Goal: Task Accomplishment & Management: Use online tool/utility

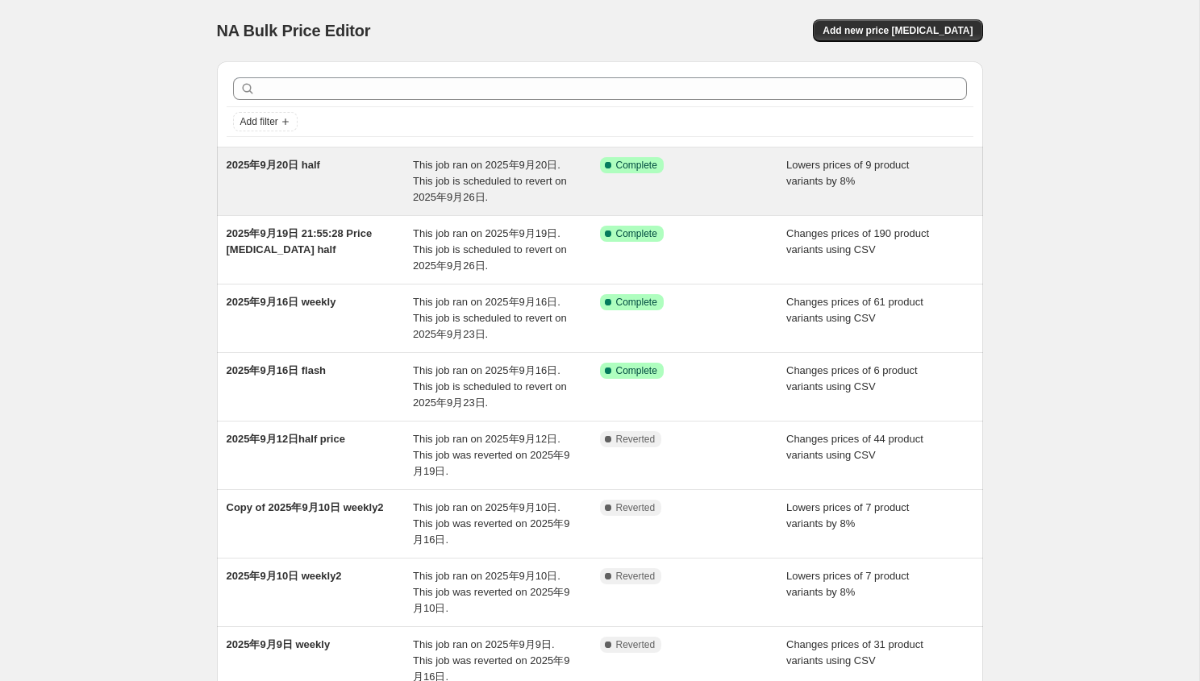
click at [380, 193] on div "2025年9月20日 half" at bounding box center [320, 181] width 187 height 48
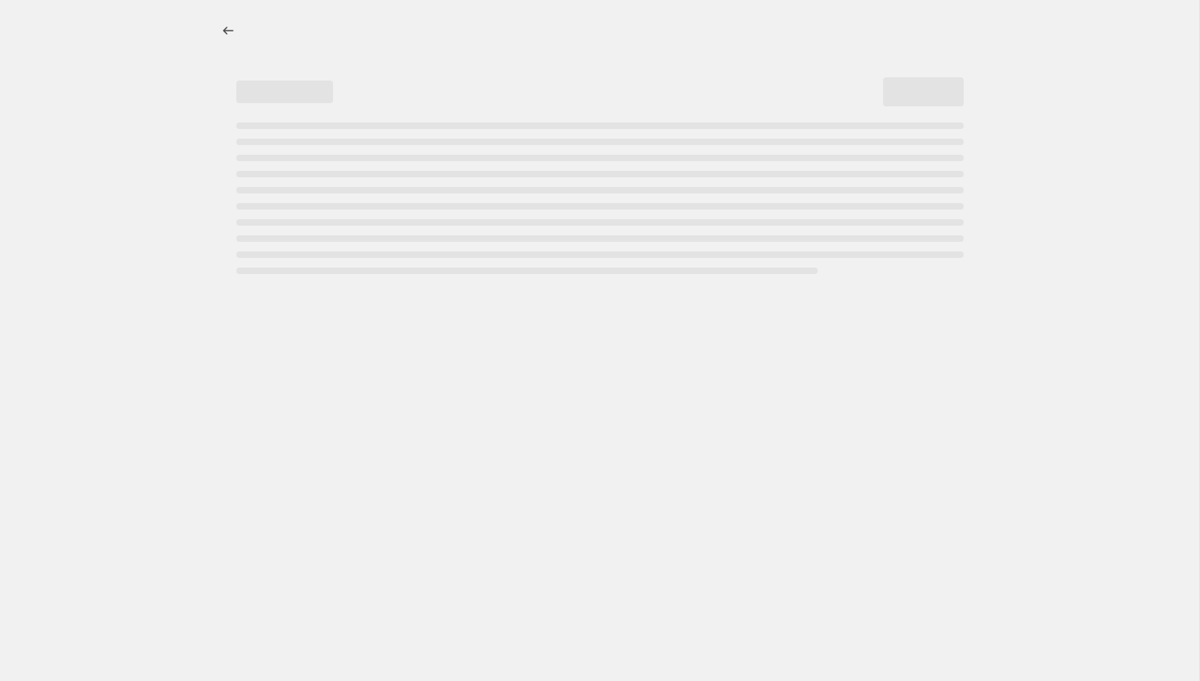
select select "percentage"
select select "no_change"
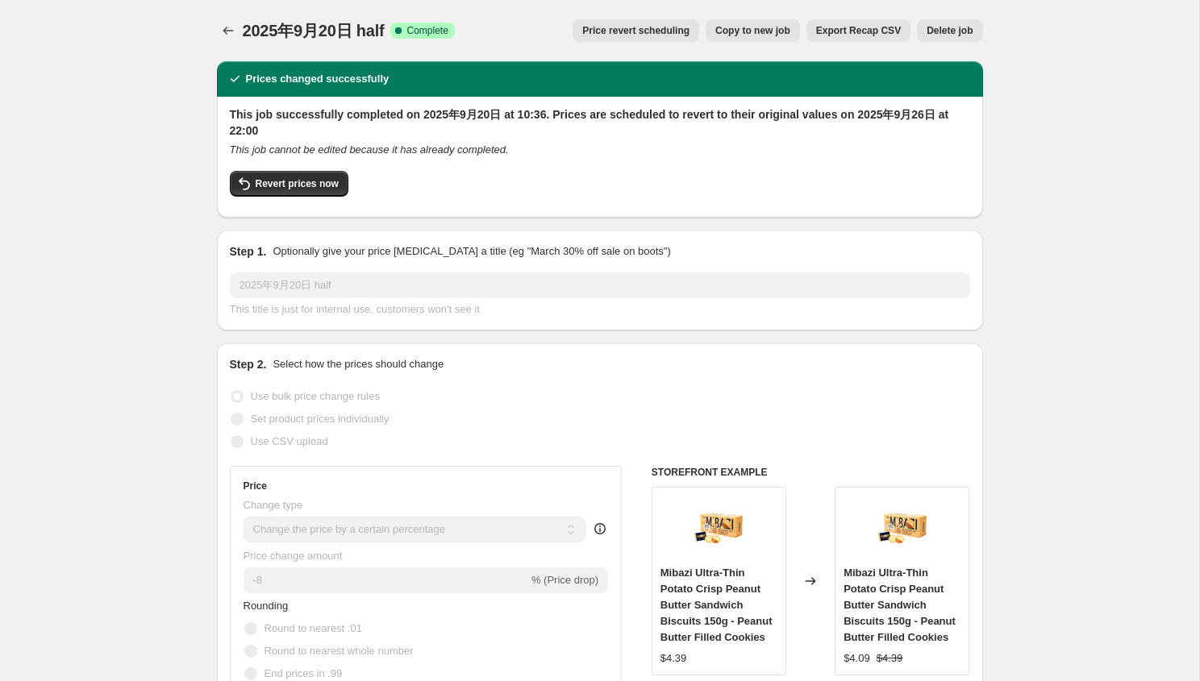
click at [744, 32] on span "Copy to new job" at bounding box center [752, 30] width 75 height 13
select select "percentage"
select select "no_change"
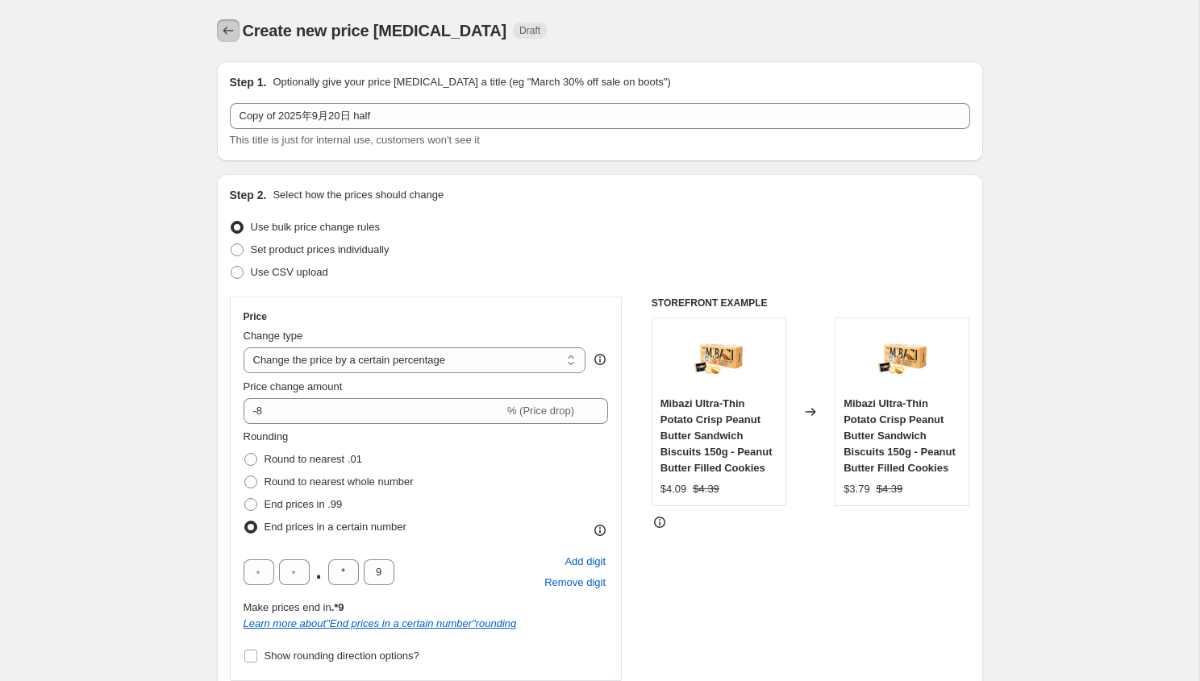
click at [223, 35] on icon "Price change jobs" at bounding box center [228, 31] width 16 height 16
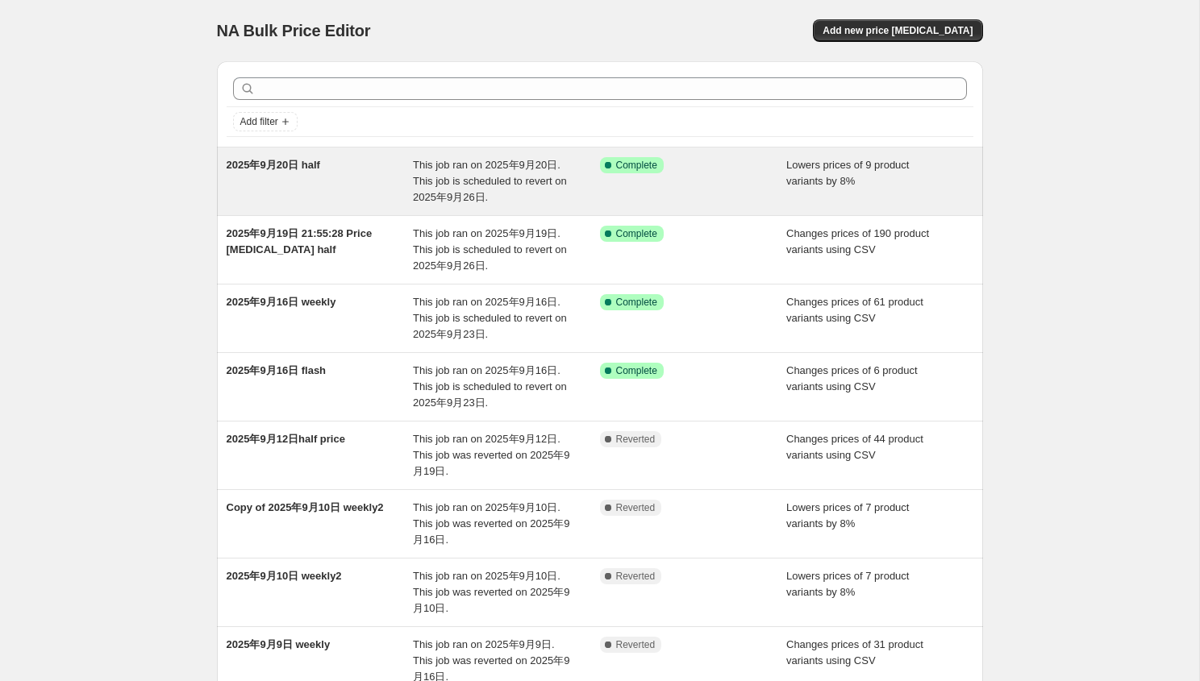
click at [570, 194] on div "This job ran on 2025年9月20日. This job is scheduled to revert on 2025年9月26日." at bounding box center [506, 181] width 187 height 48
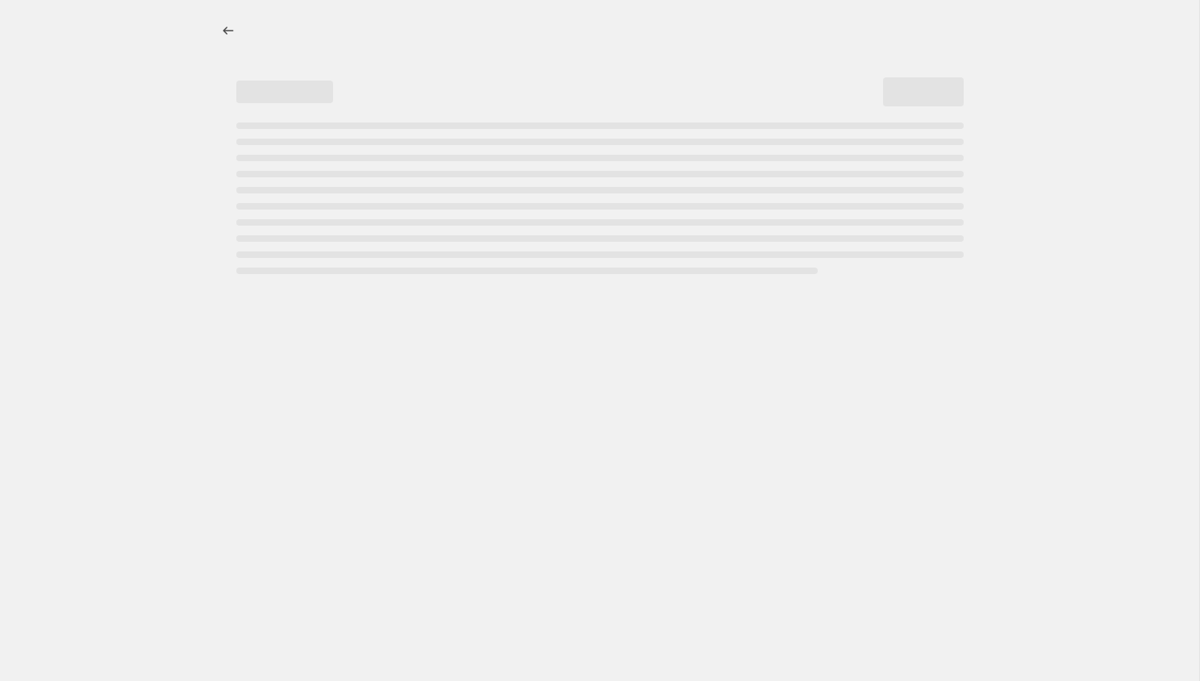
select select "percentage"
select select "no_change"
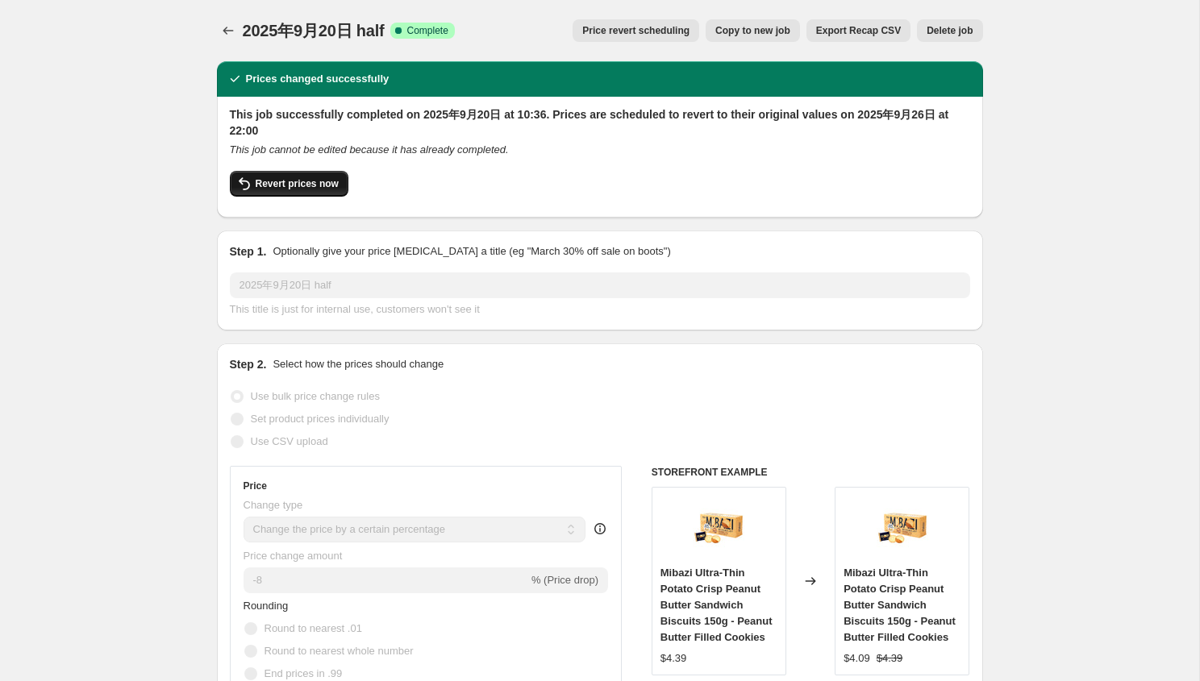
click at [259, 192] on button "Revert prices now" at bounding box center [289, 184] width 119 height 26
checkbox input "false"
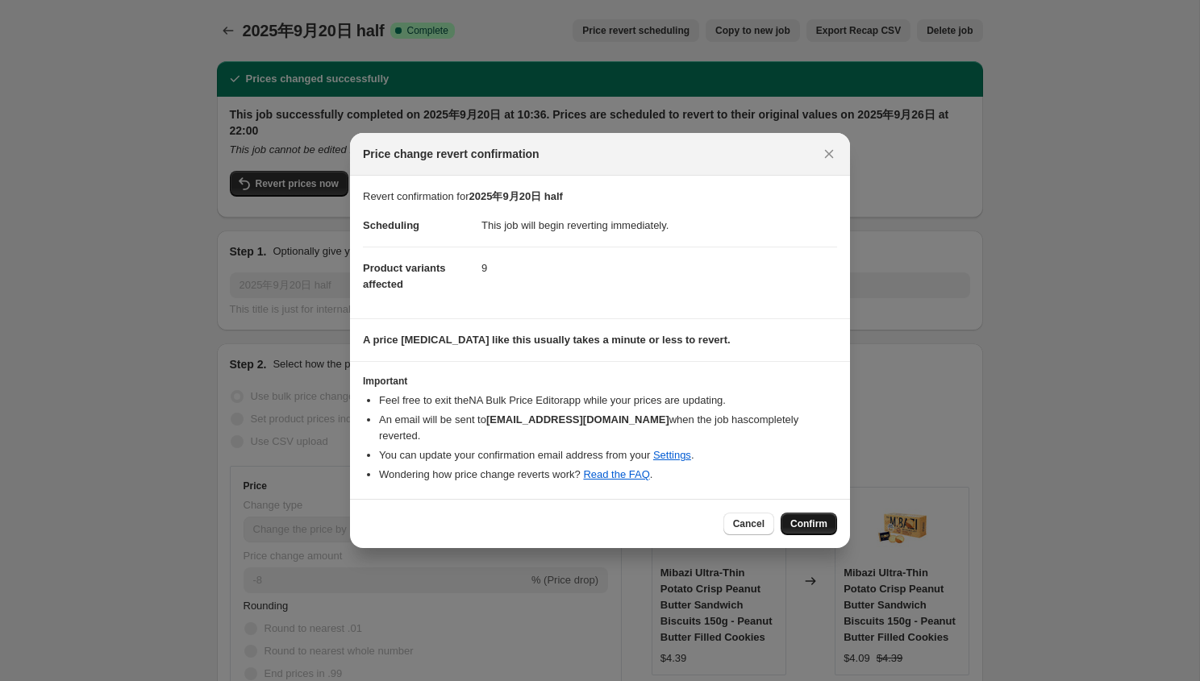
click at [816, 518] on span "Confirm" at bounding box center [808, 524] width 37 height 13
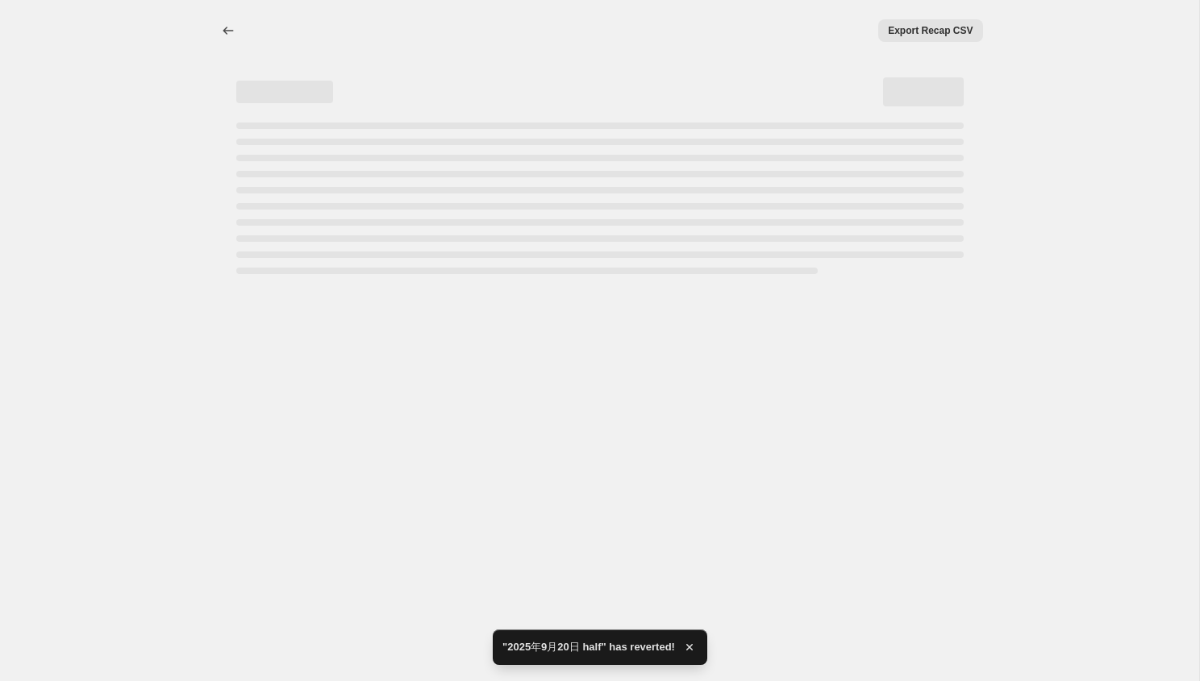
select select "percentage"
select select "no_change"
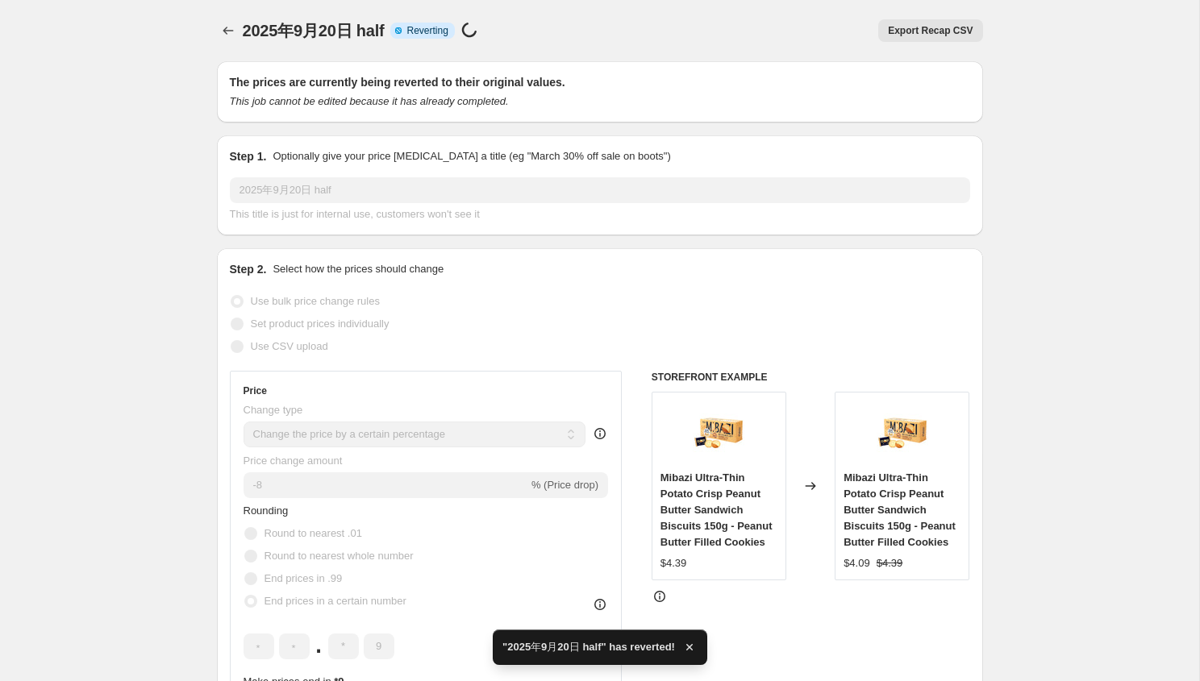
checkbox input "true"
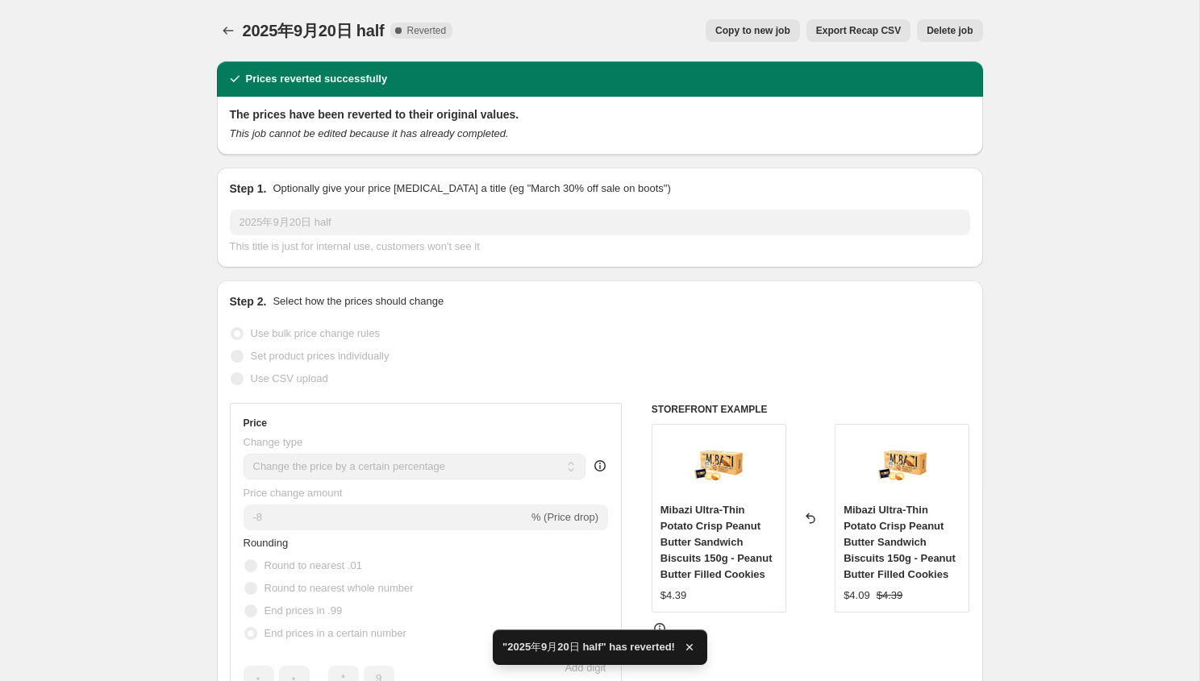
click at [737, 32] on span "Copy to new job" at bounding box center [752, 30] width 75 height 13
select select "percentage"
select select "no_change"
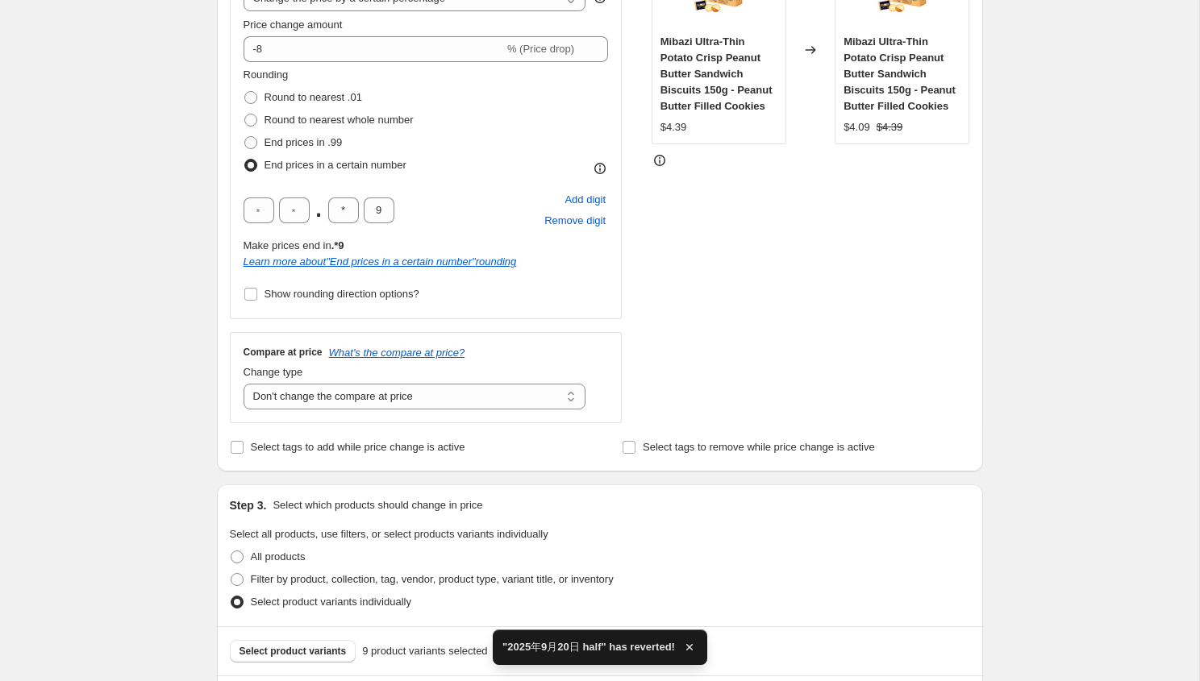
scroll to position [566, 0]
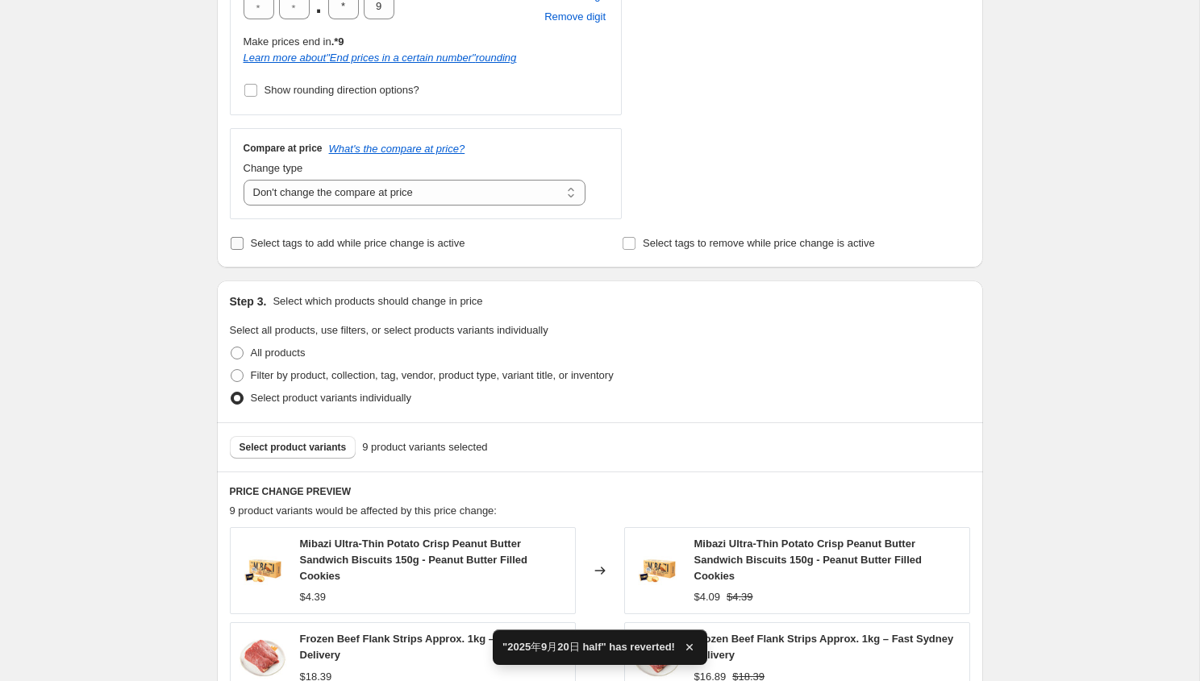
click at [332, 238] on span "Select tags to add while price change is active" at bounding box center [358, 243] width 214 height 12
click at [243, 238] on input "Select tags to add while price change is active" at bounding box center [237, 243] width 13 height 13
checkbox input "true"
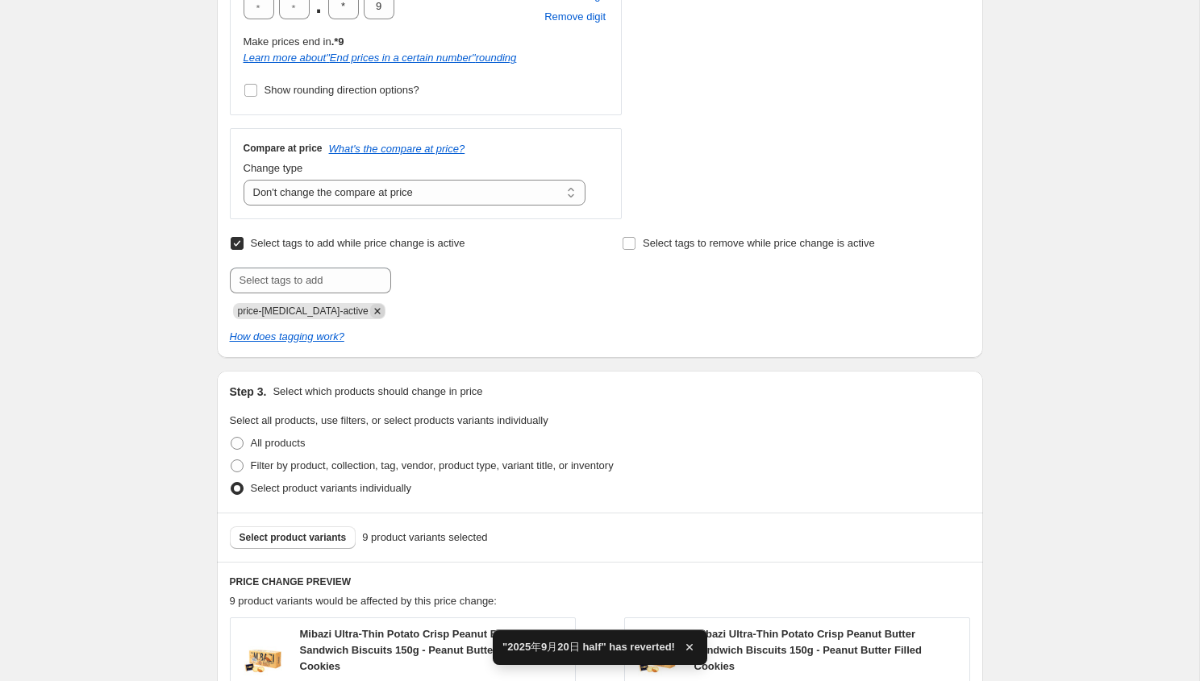
click at [370, 306] on icon "Remove price-change-job-active" at bounding box center [377, 311] width 15 height 15
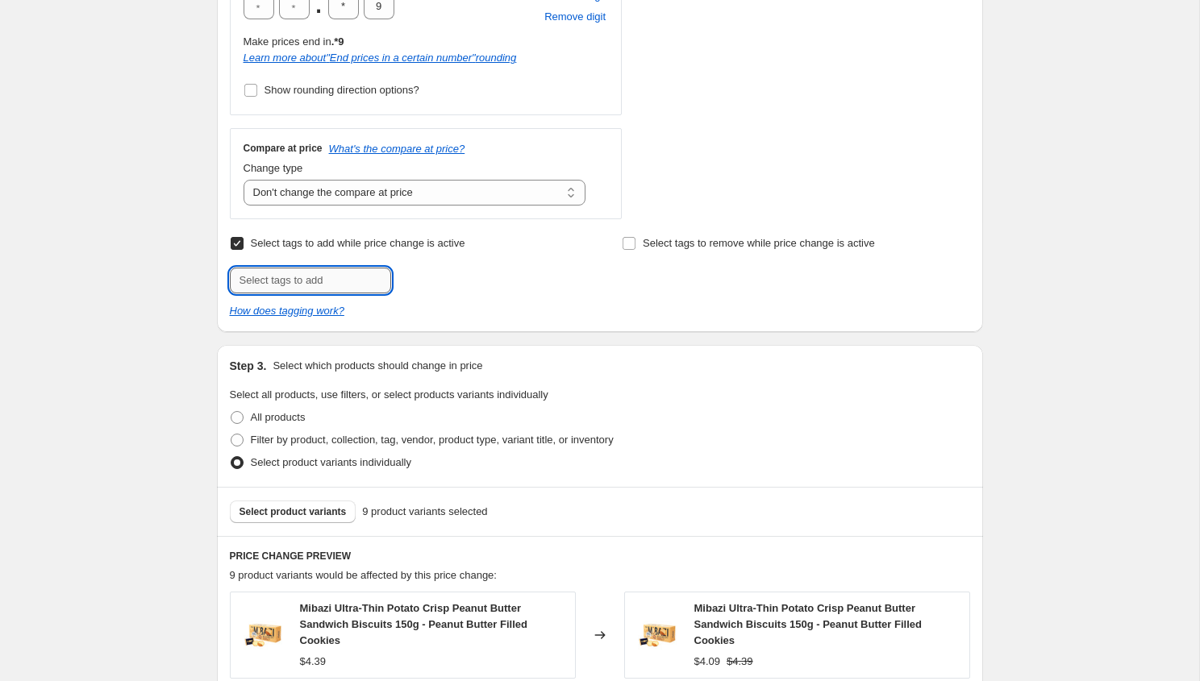
click at [341, 268] on input "text" at bounding box center [310, 281] width 161 height 26
type input "half-price"
click at [438, 286] on button "Add half-price" at bounding box center [437, 279] width 85 height 23
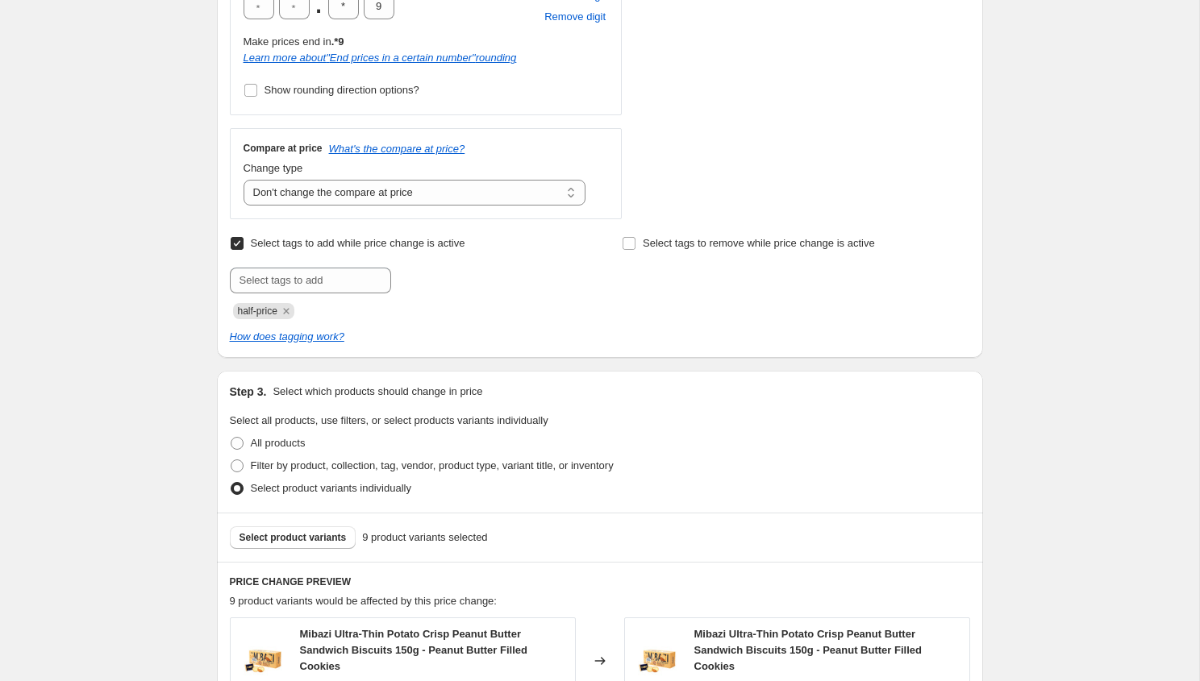
click at [547, 315] on div "half-price" at bounding box center [403, 309] width 347 height 19
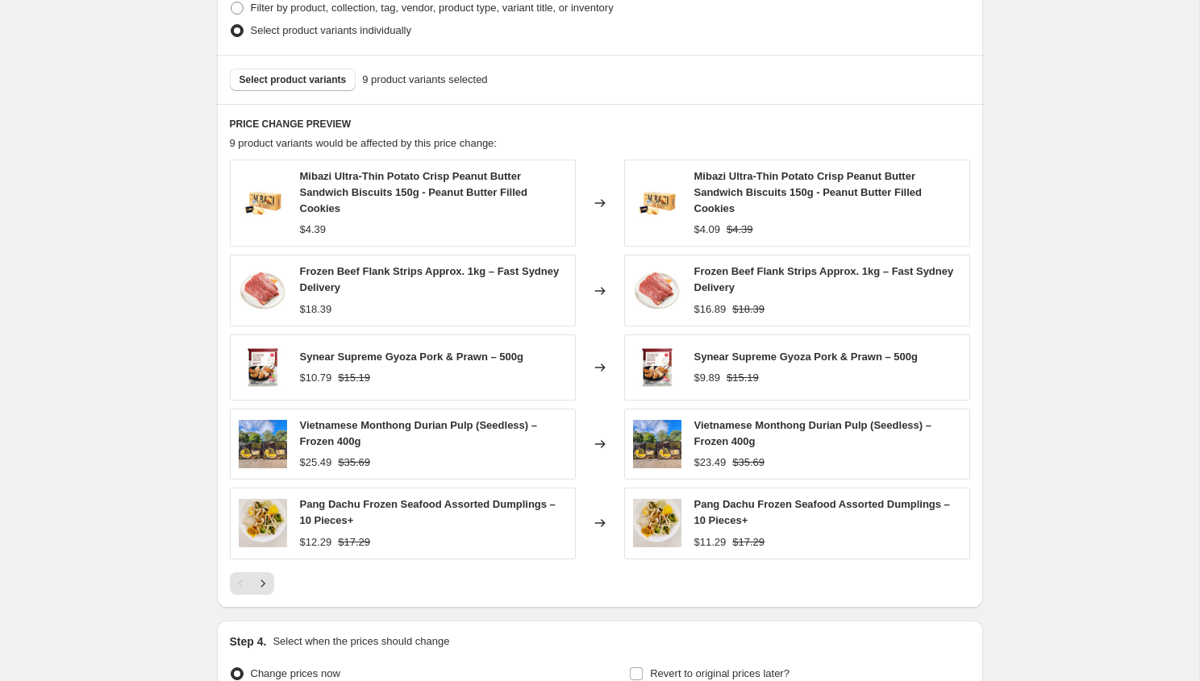
scroll to position [1200, 0]
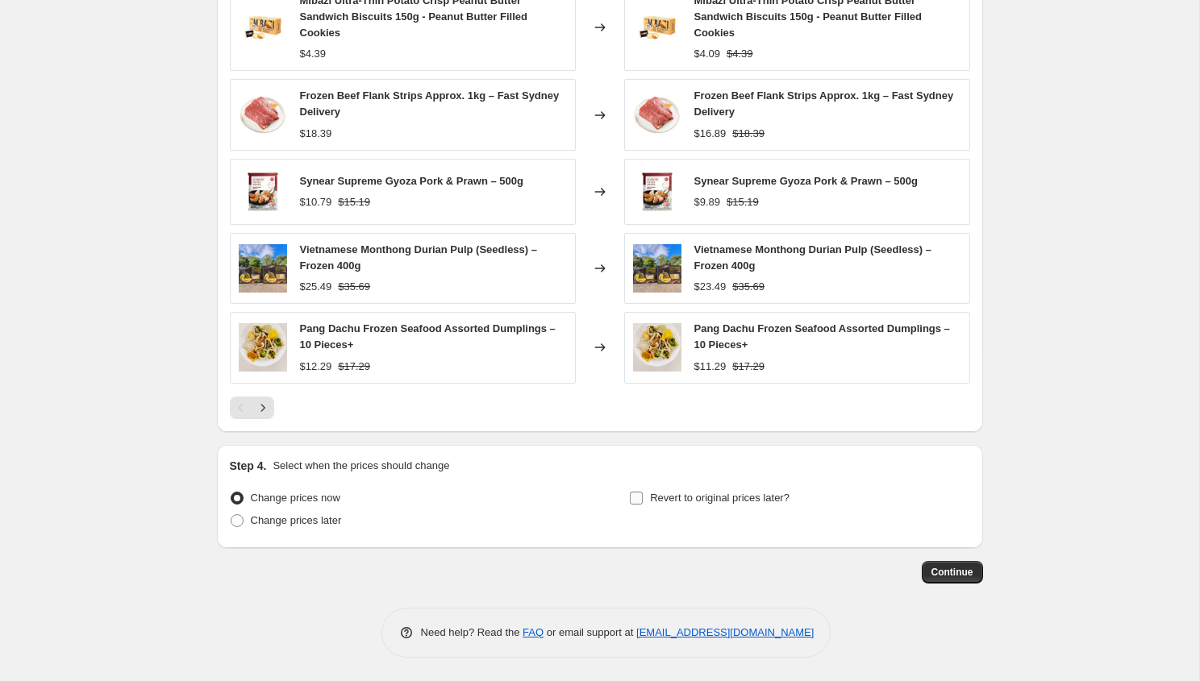
click at [644, 491] on label "Revert to original prices later?" at bounding box center [709, 498] width 160 height 23
click at [642, 492] on input "Revert to original prices later?" at bounding box center [636, 498] width 13 height 13
checkbox input "true"
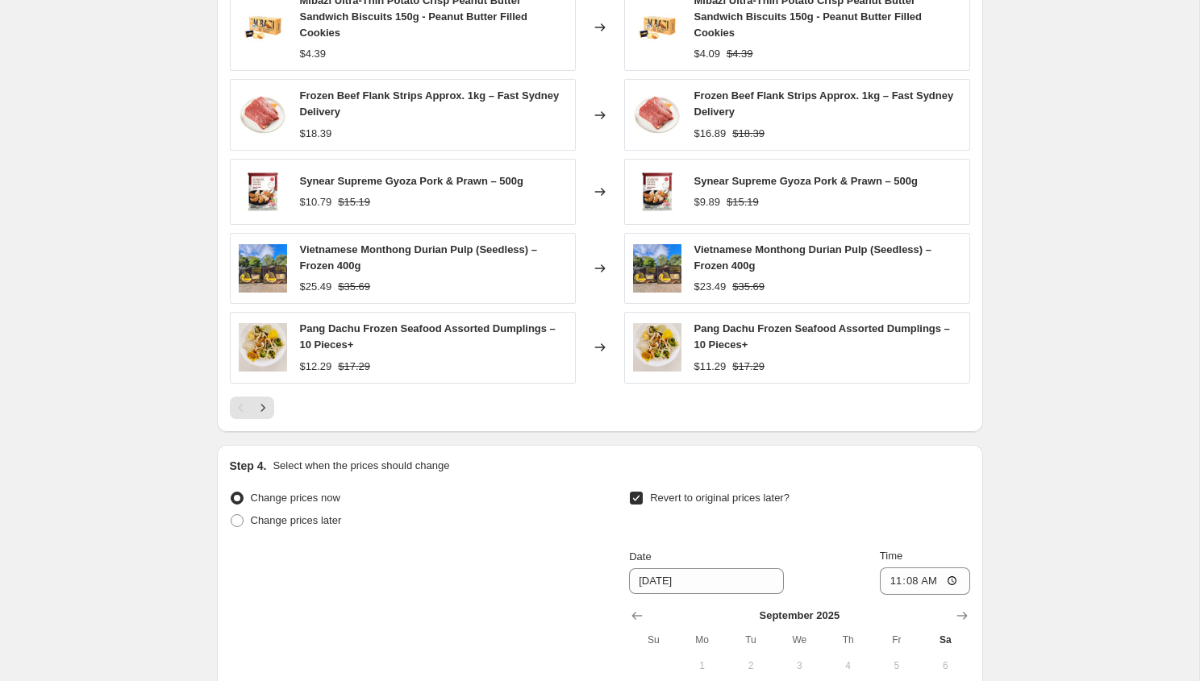
scroll to position [1475, 0]
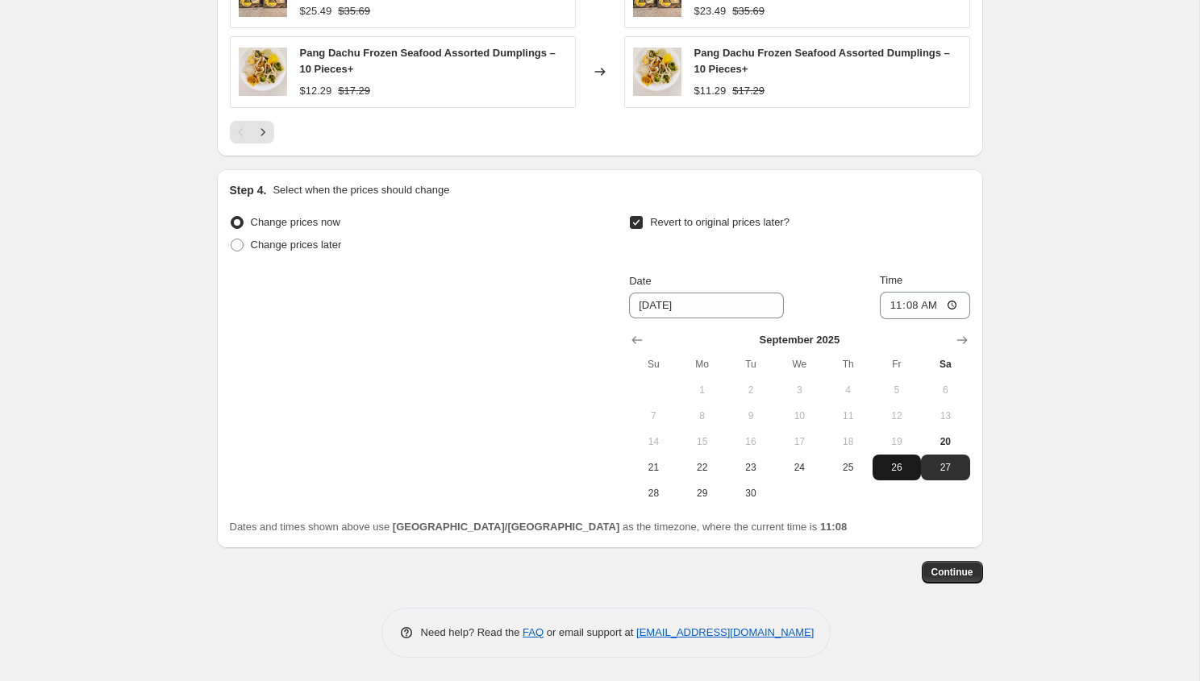
click at [886, 461] on span "26" at bounding box center [896, 467] width 35 height 13
type input "[DATE]"
click at [910, 311] on input "11:08" at bounding box center [924, 305] width 90 height 27
type input "22:00"
click at [943, 572] on span "Continue" at bounding box center [952, 572] width 42 height 13
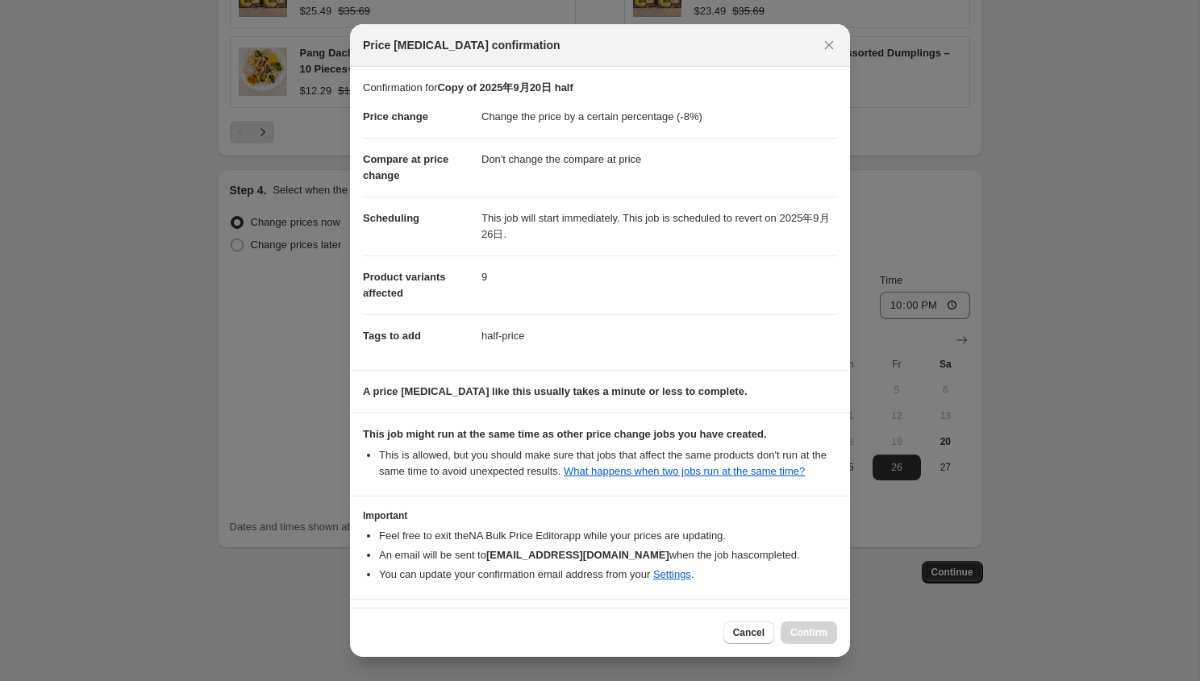
scroll to position [73, 0]
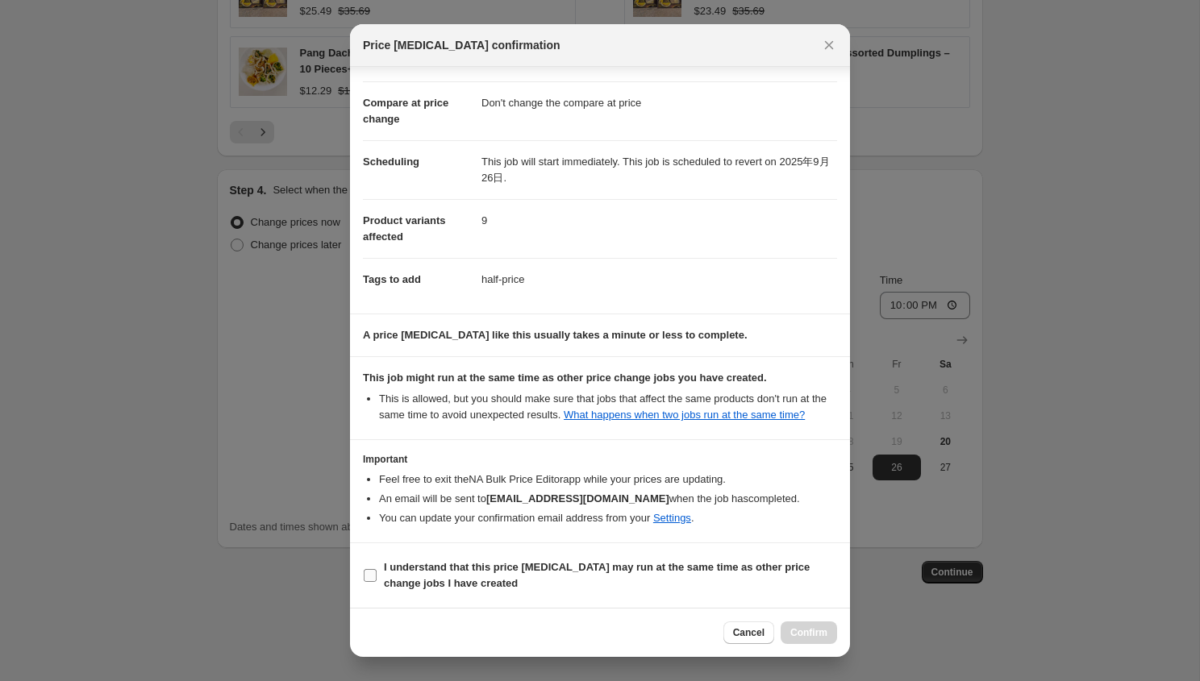
click at [668, 559] on label "I understand that this price [MEDICAL_DATA] may run at the same time as other p…" at bounding box center [600, 575] width 474 height 39
click at [376, 569] on input "I understand that this price [MEDICAL_DATA] may run at the same time as other p…" at bounding box center [370, 575] width 13 height 13
checkbox input "true"
click at [799, 627] on span "Confirm" at bounding box center [808, 632] width 37 height 13
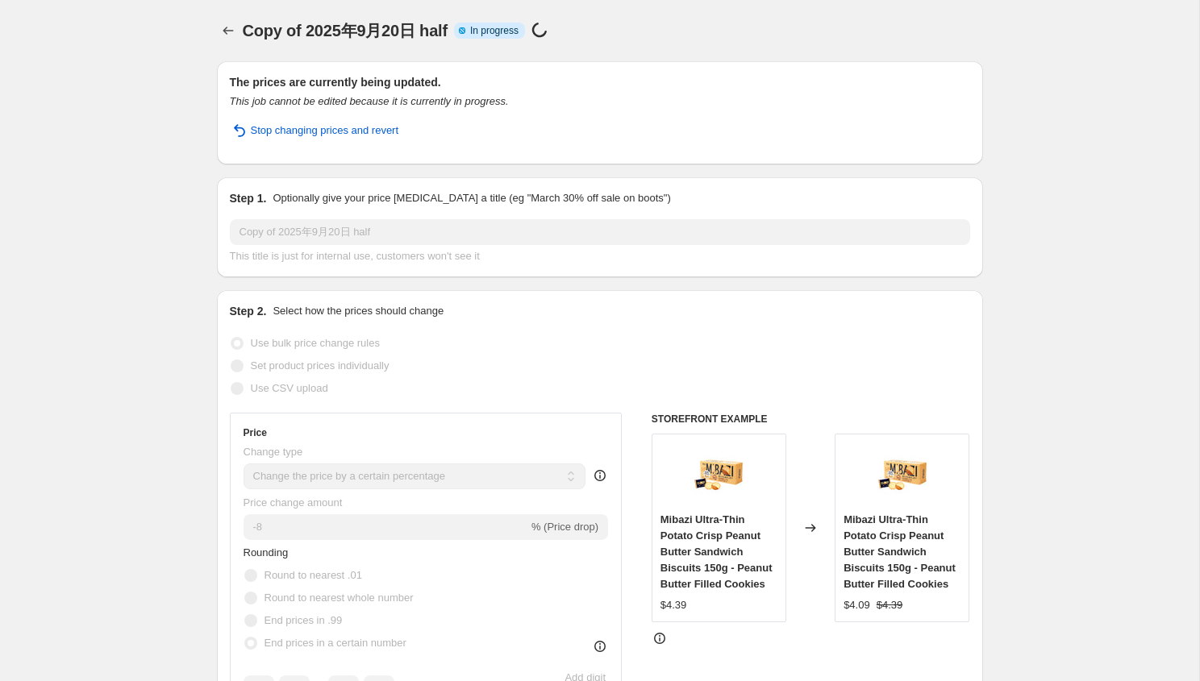
click at [604, 9] on div "Copy of 2025年9月20日 half. This page is ready Copy of 2025年9月20日 half Info Partia…" at bounding box center [600, 30] width 766 height 61
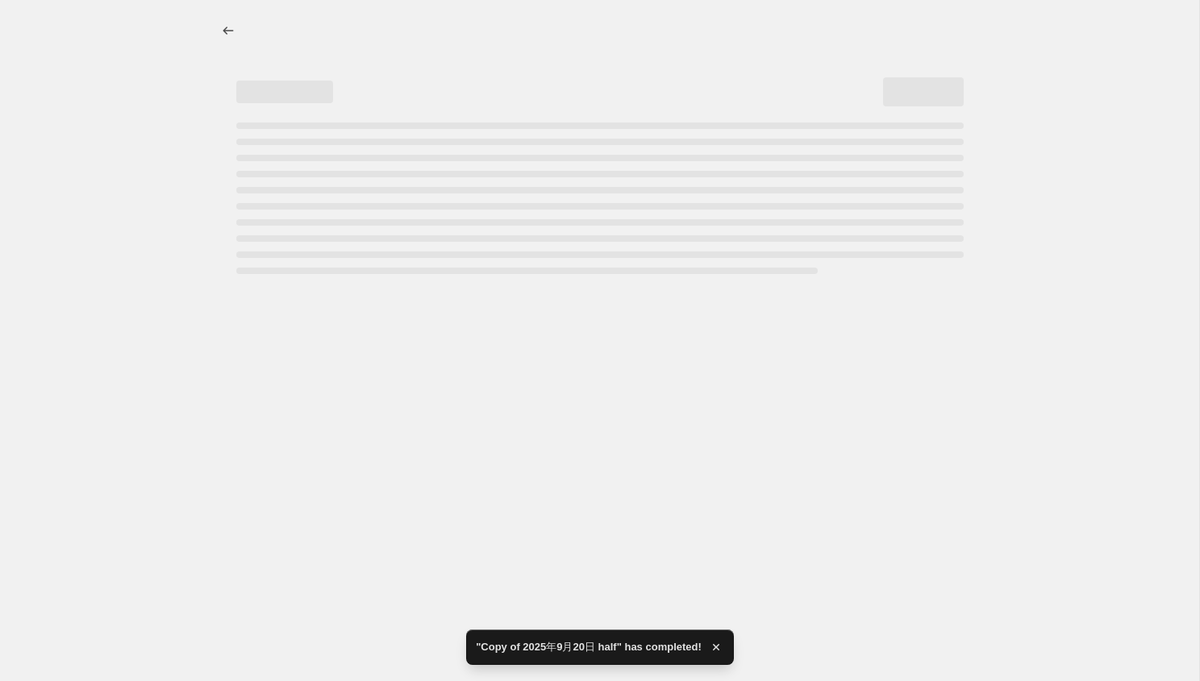
select select "percentage"
select select "no_change"
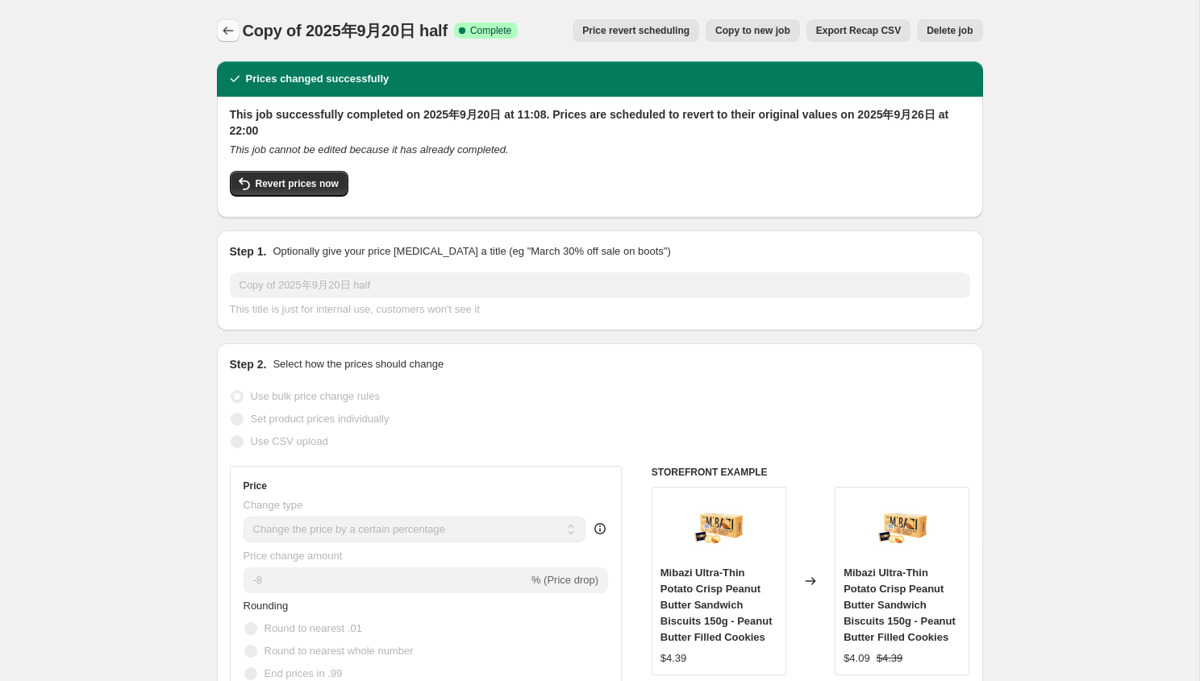
click at [219, 22] on button "Price change jobs" at bounding box center [228, 30] width 23 height 23
